Goal: Task Accomplishment & Management: Use online tool/utility

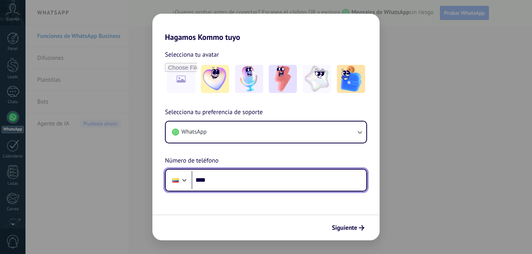
click at [216, 179] on input "****" at bounding box center [278, 180] width 175 height 18
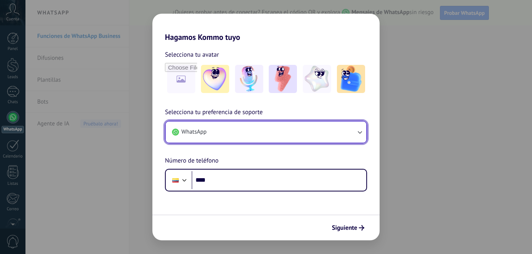
click at [357, 132] on icon "button" at bounding box center [359, 132] width 8 height 8
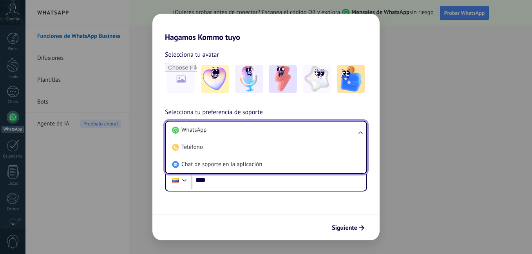
click at [357, 132] on ul "WhatsApp Teléfono Chat de soporte en la aplicación" at bounding box center [266, 147] width 202 height 53
click at [360, 133] on ul "WhatsApp Teléfono Chat de soporte en la aplicación" at bounding box center [266, 147] width 202 height 53
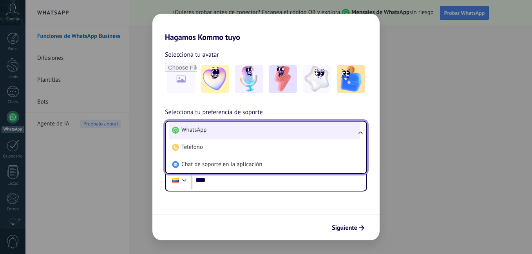
click at [286, 131] on li "WhatsApp" at bounding box center [264, 130] width 191 height 17
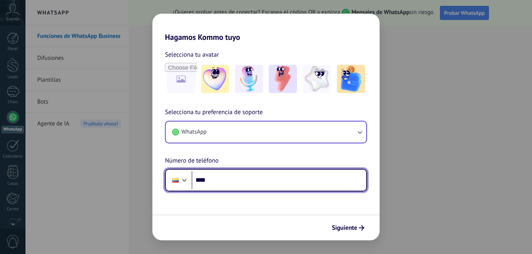
click at [262, 181] on input "****" at bounding box center [278, 180] width 175 height 18
type input "**********"
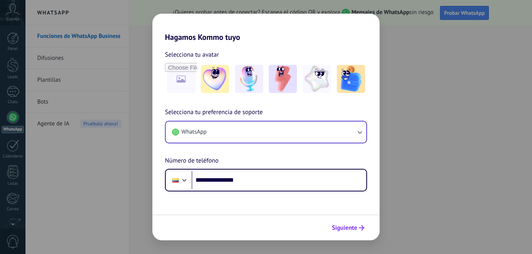
click at [347, 231] on span "Siguiente" at bounding box center [344, 227] width 25 height 5
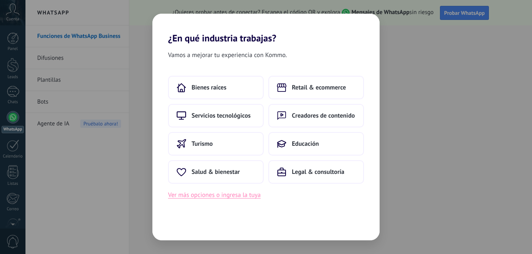
click at [193, 200] on button "Ver más opciones o ingresa la tuya" at bounding box center [214, 195] width 92 height 10
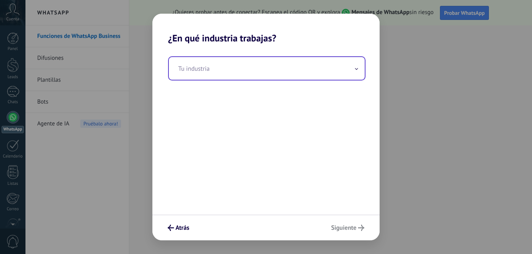
click at [204, 69] on input "text" at bounding box center [267, 68] width 196 height 23
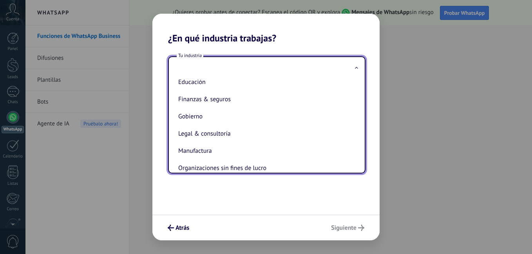
scroll to position [78, 0]
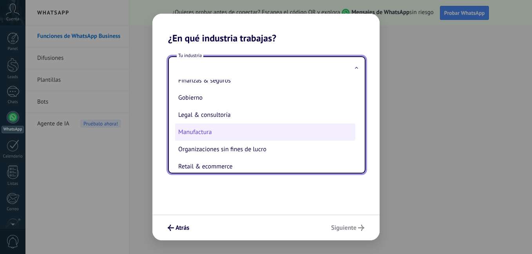
click at [220, 124] on li "Manufactura" at bounding box center [265, 132] width 180 height 17
type input "**********"
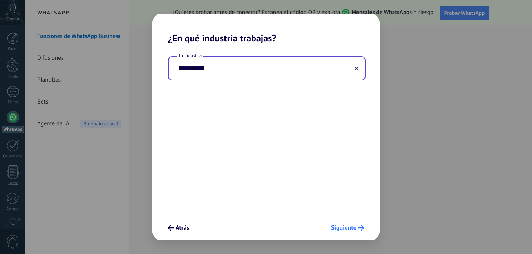
click at [337, 229] on span "Siguiente" at bounding box center [343, 227] width 25 height 5
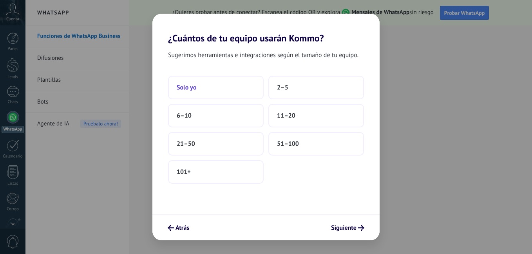
click at [220, 81] on button "Solo yo" at bounding box center [216, 87] width 96 height 23
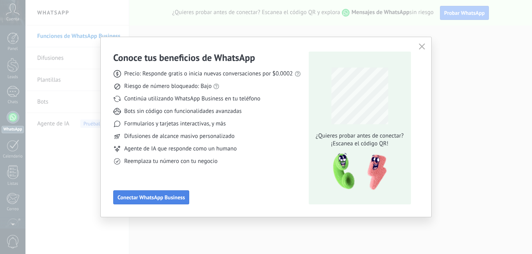
click at [161, 198] on span "Conectar WhatsApp Business" at bounding box center [150, 197] width 67 height 5
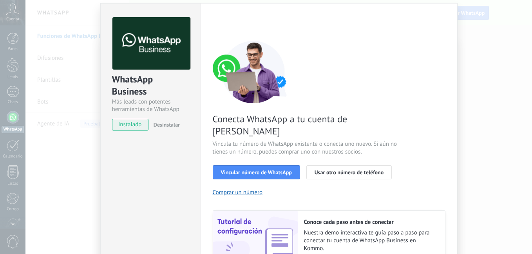
scroll to position [39, 0]
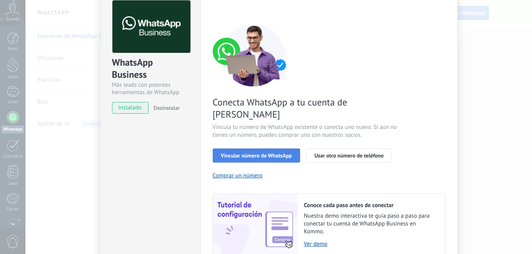
click at [271, 153] on span "Vincular número de WhatsApp" at bounding box center [256, 155] width 71 height 5
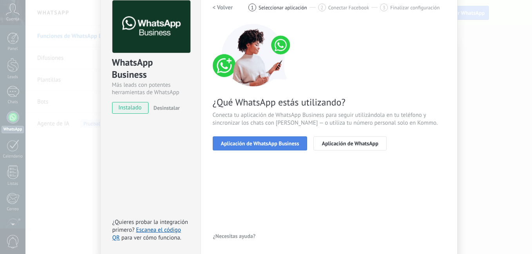
click at [274, 142] on span "Aplicación de WhatsApp Business" at bounding box center [260, 143] width 78 height 5
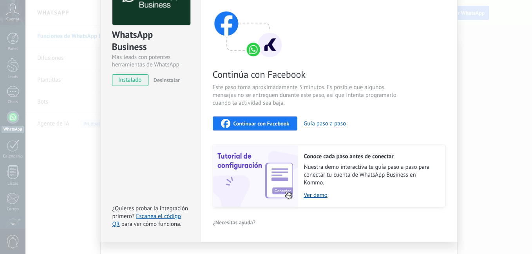
scroll to position [78, 0]
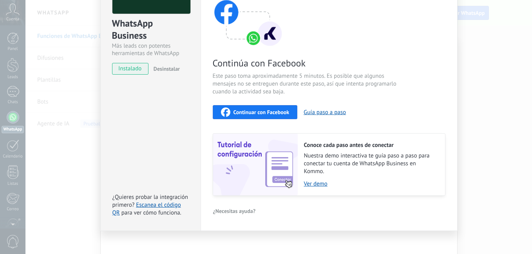
click at [270, 110] on span "Continuar con Facebook" at bounding box center [261, 112] width 56 height 5
